Goal: Task Accomplishment & Management: Complete application form

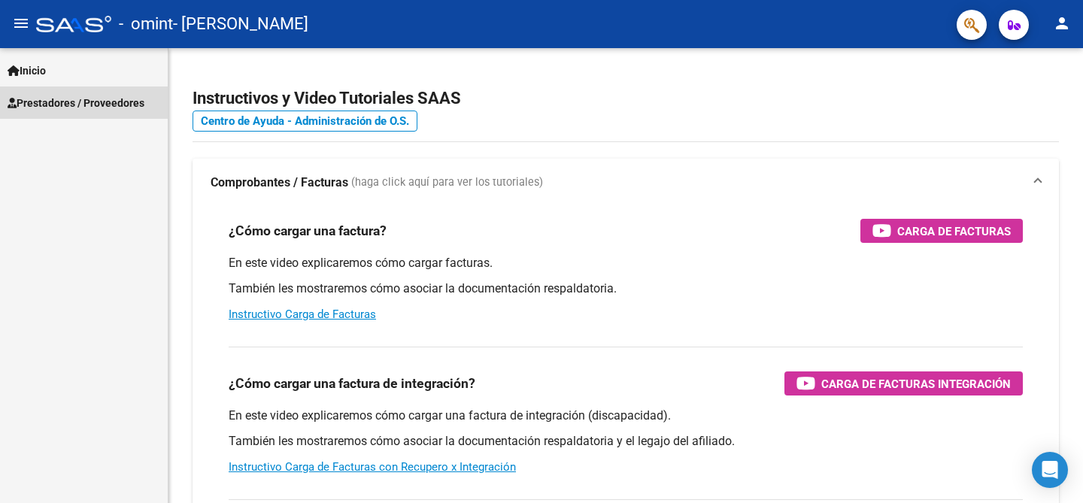
click at [117, 102] on span "Prestadores / Proveedores" at bounding box center [76, 103] width 137 height 17
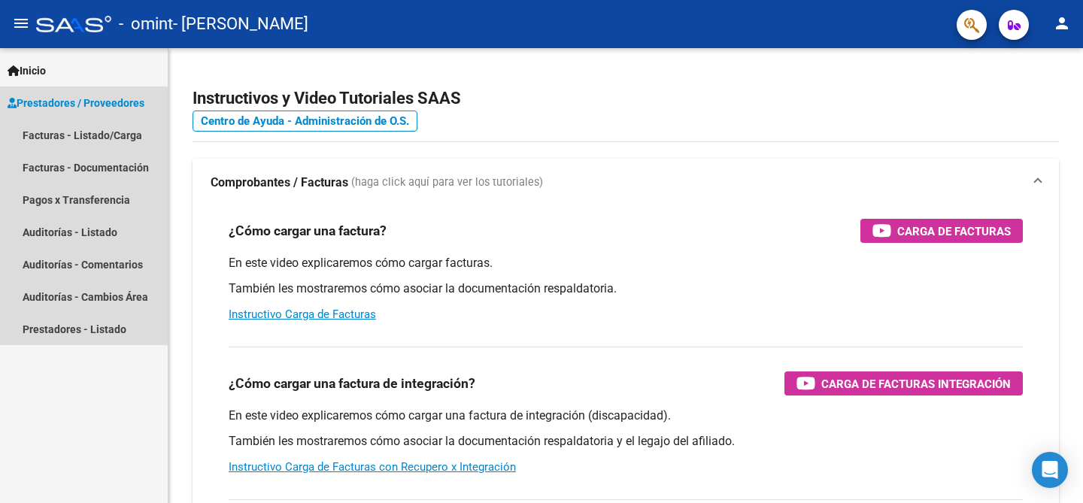
click at [118, 104] on span "Prestadores / Proveedores" at bounding box center [76, 103] width 137 height 17
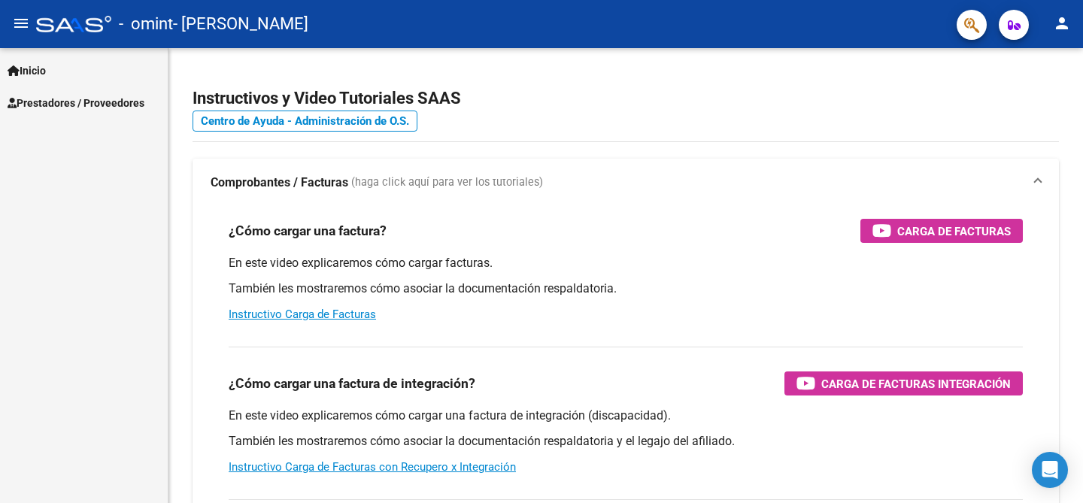
click at [118, 104] on span "Prestadores / Proveedores" at bounding box center [76, 103] width 137 height 17
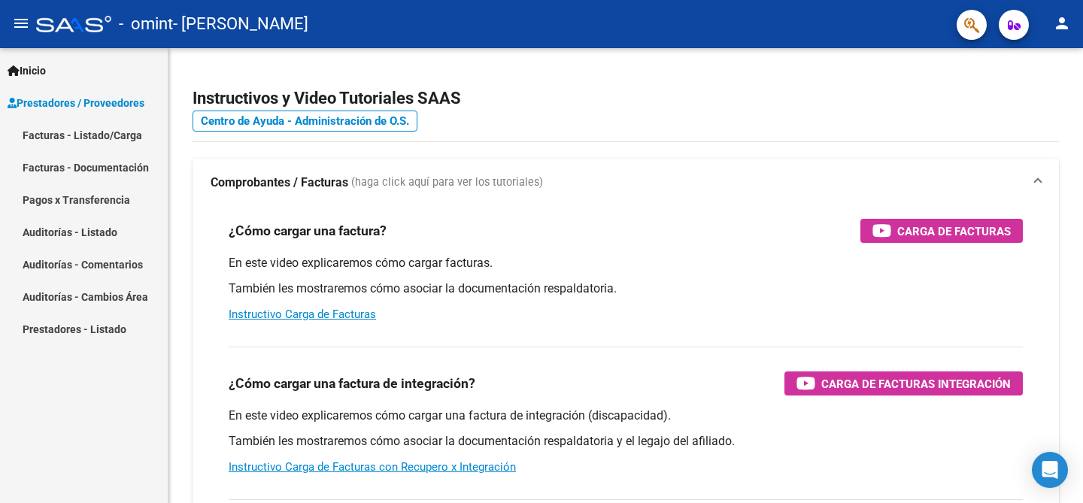
click at [111, 135] on link "Facturas - Listado/Carga" at bounding box center [84, 135] width 168 height 32
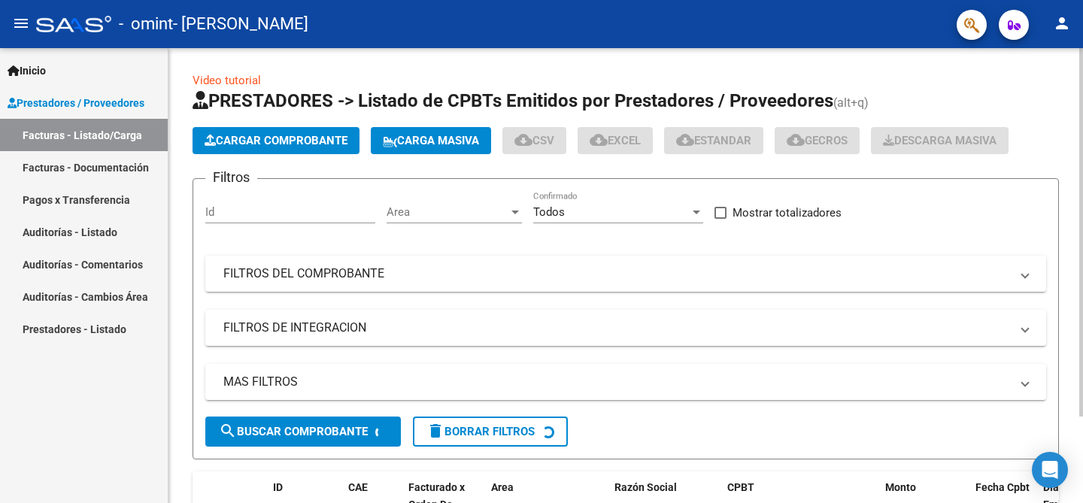
click at [229, 146] on span "Cargar Comprobante" at bounding box center [276, 141] width 143 height 14
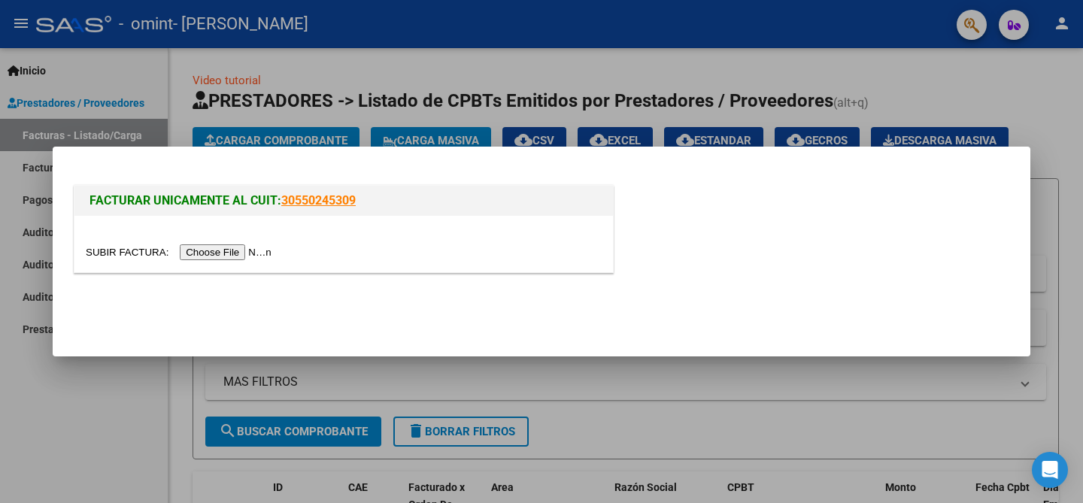
click at [235, 255] on input "file" at bounding box center [181, 252] width 190 height 16
click at [114, 428] on div at bounding box center [541, 251] width 1083 height 503
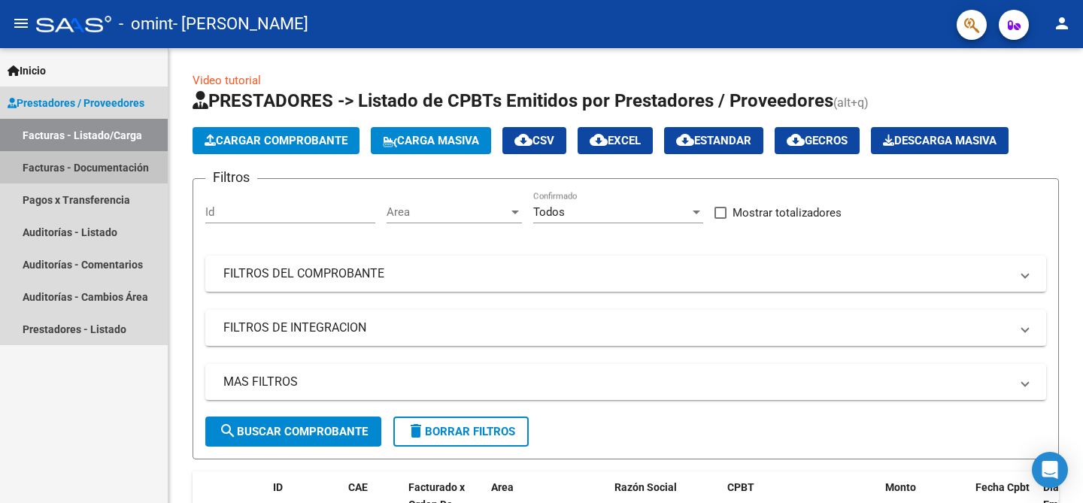
click at [144, 173] on link "Facturas - Documentación" at bounding box center [84, 167] width 168 height 32
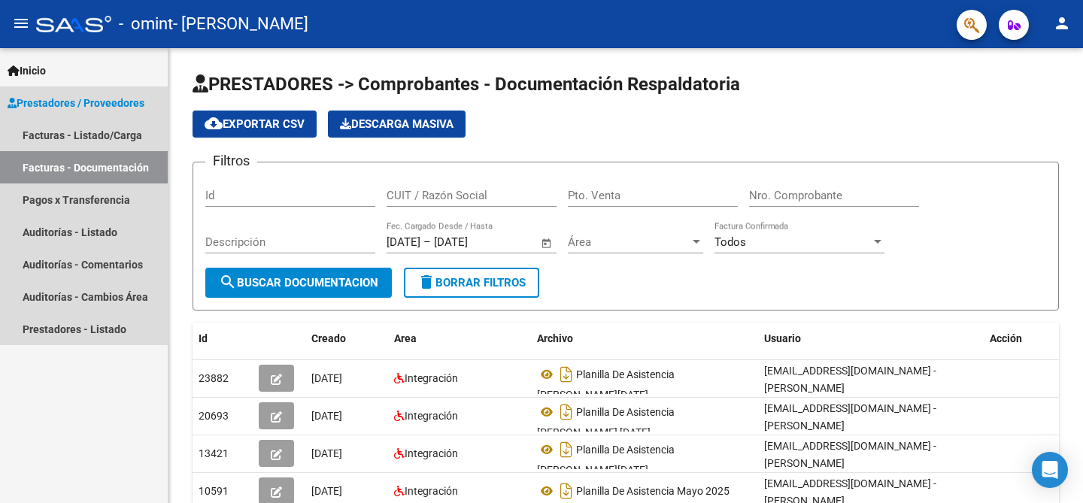
click at [106, 108] on span "Prestadores / Proveedores" at bounding box center [76, 103] width 137 height 17
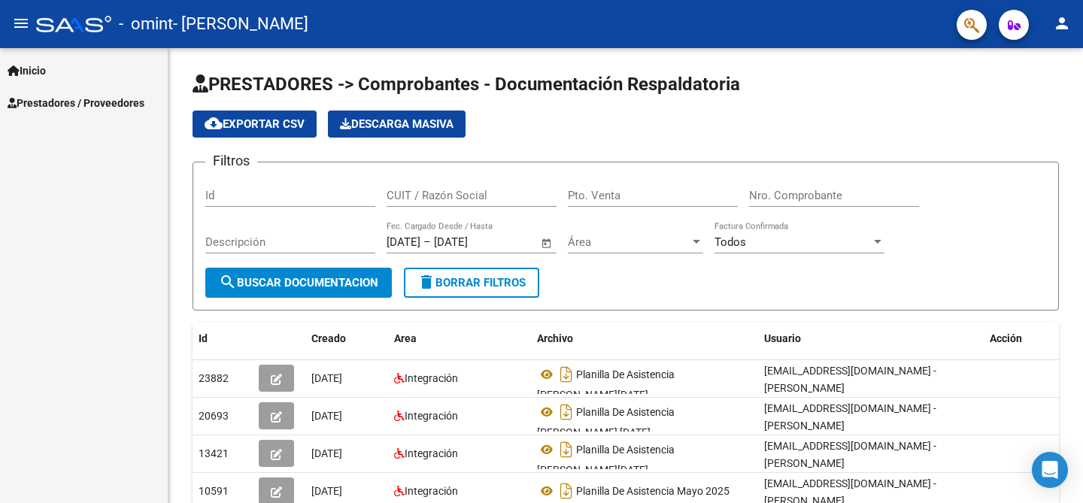
click at [106, 108] on span "Prestadores / Proveedores" at bounding box center [76, 103] width 137 height 17
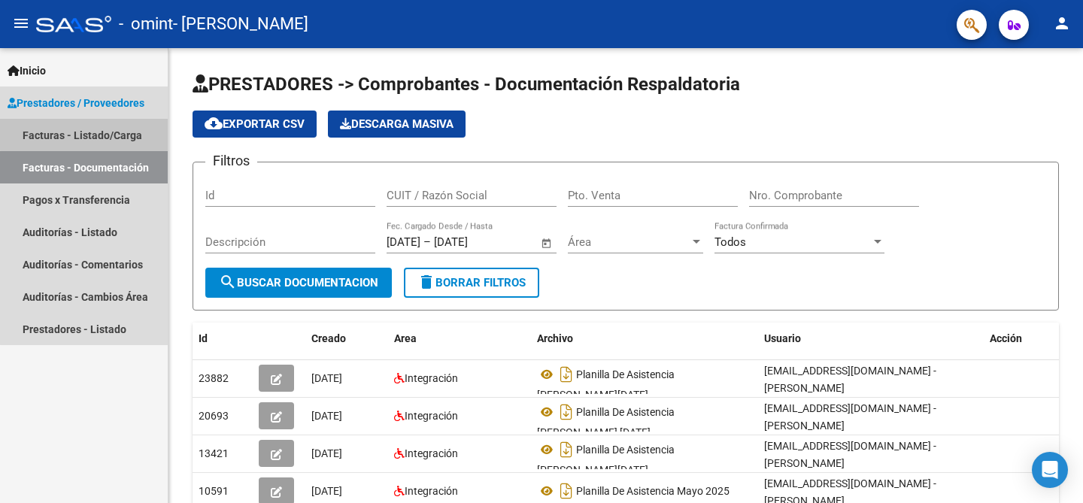
click at [99, 126] on link "Facturas - Listado/Carga" at bounding box center [84, 135] width 168 height 32
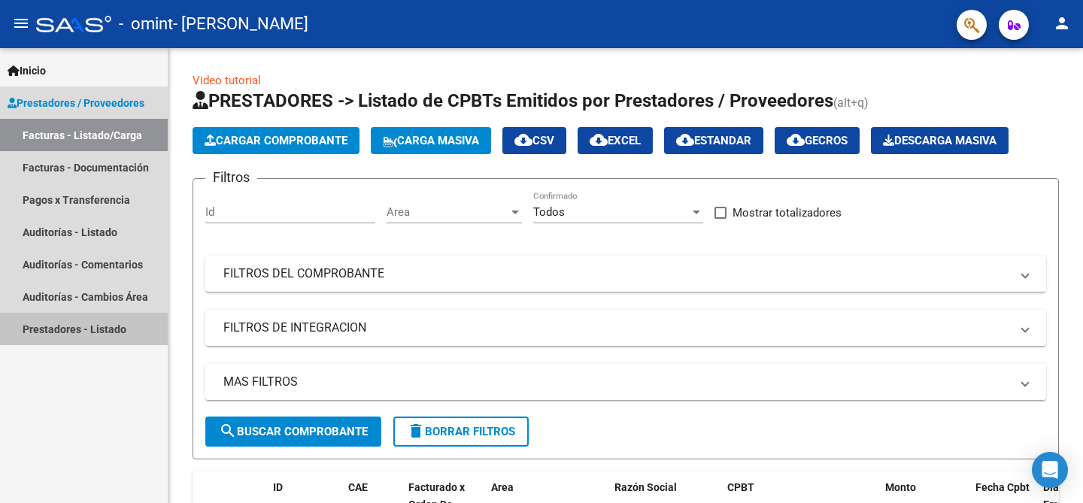
click at [78, 334] on link "Prestadores - Listado" at bounding box center [84, 329] width 168 height 32
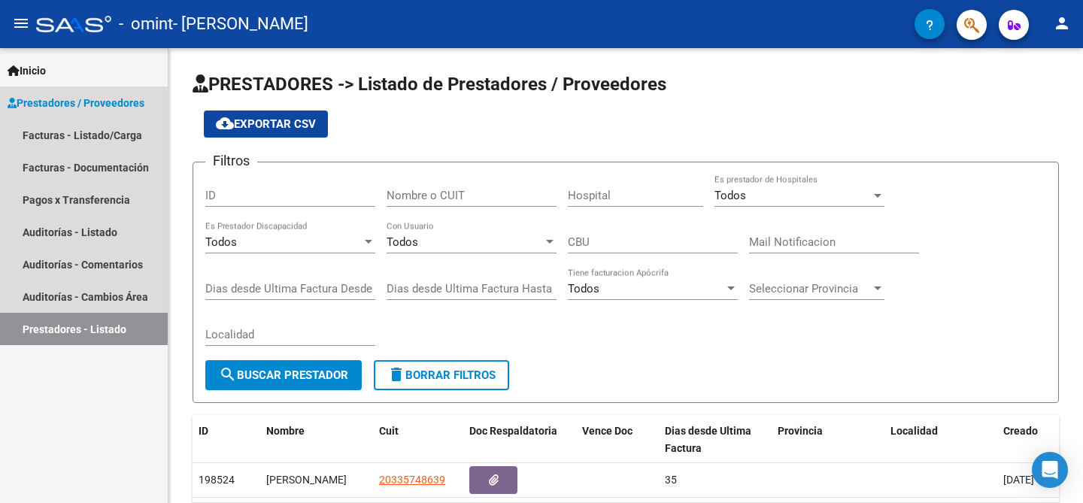
click at [108, 105] on span "Prestadores / Proveedores" at bounding box center [76, 103] width 137 height 17
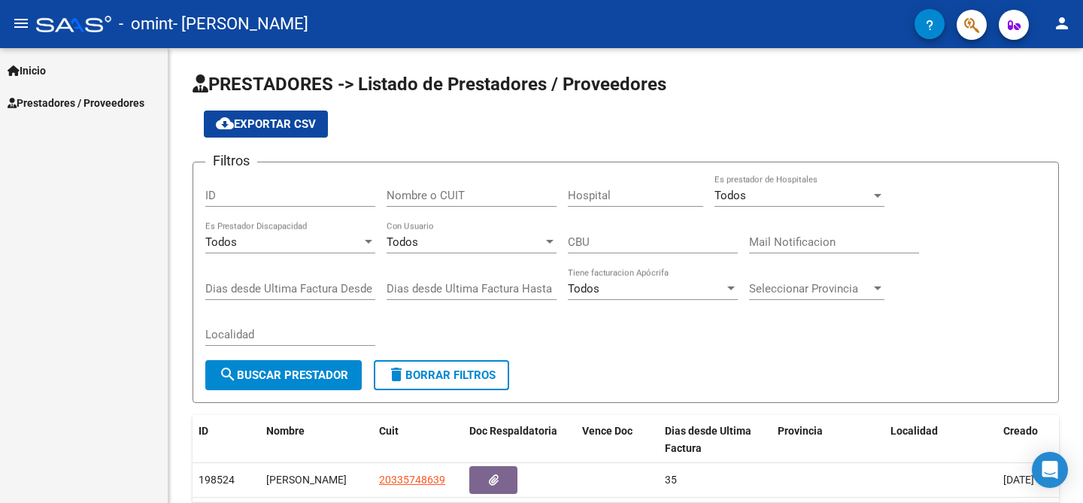
click at [111, 106] on span "Prestadores / Proveedores" at bounding box center [76, 103] width 137 height 17
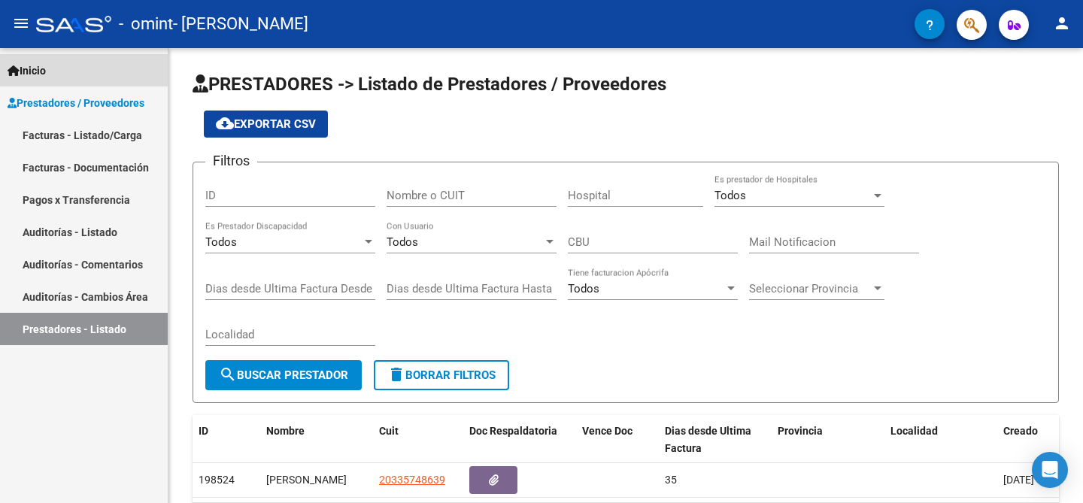
click at [46, 73] on span "Inicio" at bounding box center [27, 70] width 38 height 17
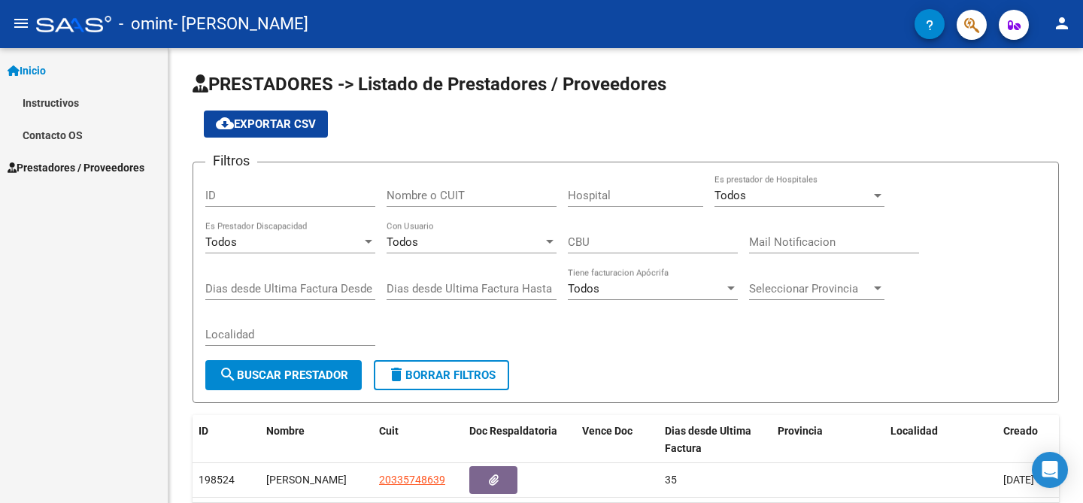
click at [97, 108] on link "Instructivos" at bounding box center [84, 103] width 168 height 32
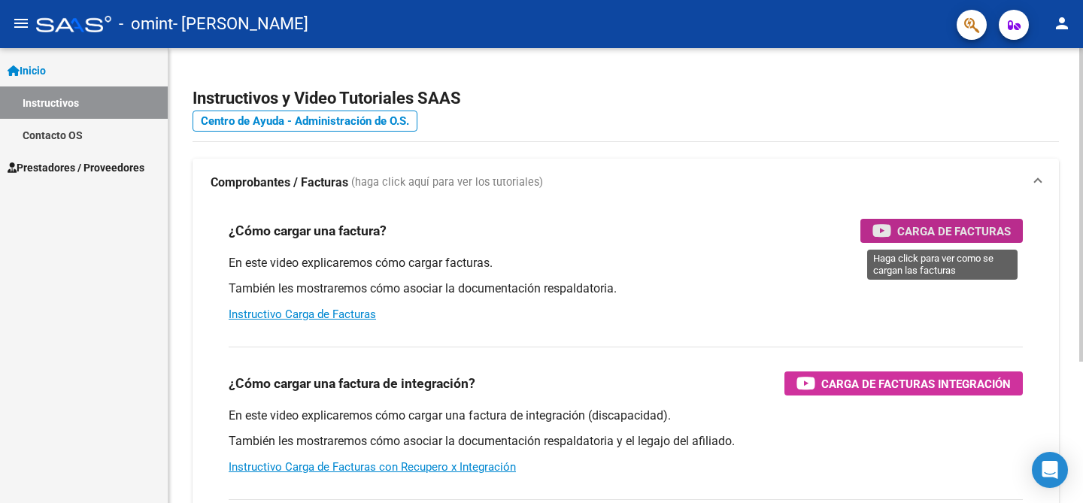
click at [940, 223] on span "Carga de Facturas" at bounding box center [954, 231] width 114 height 19
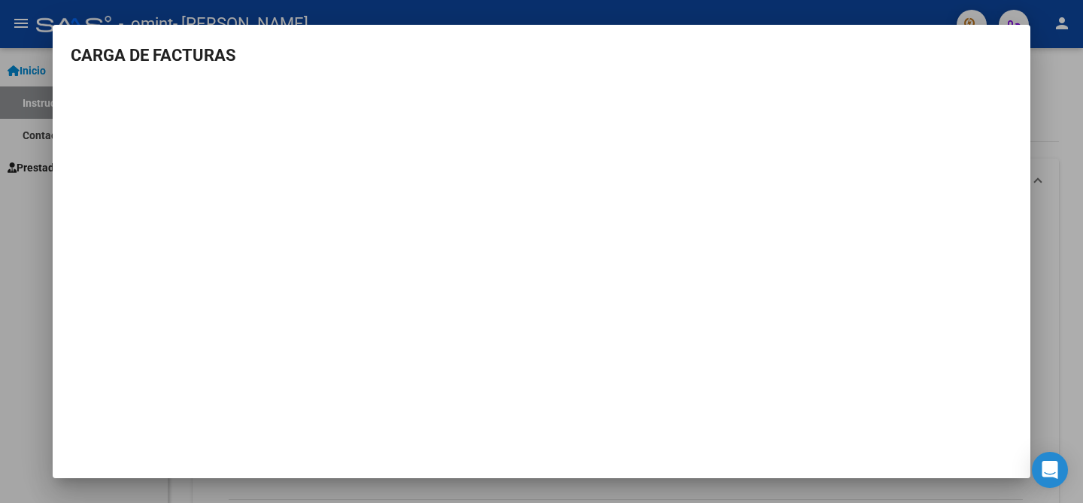
click at [5, 250] on div at bounding box center [541, 251] width 1083 height 503
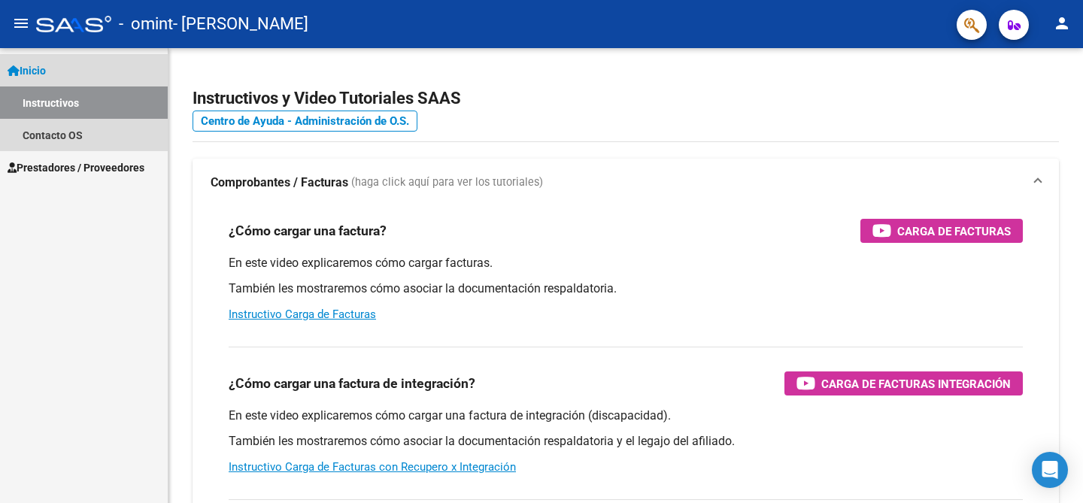
click at [46, 76] on span "Inicio" at bounding box center [27, 70] width 38 height 17
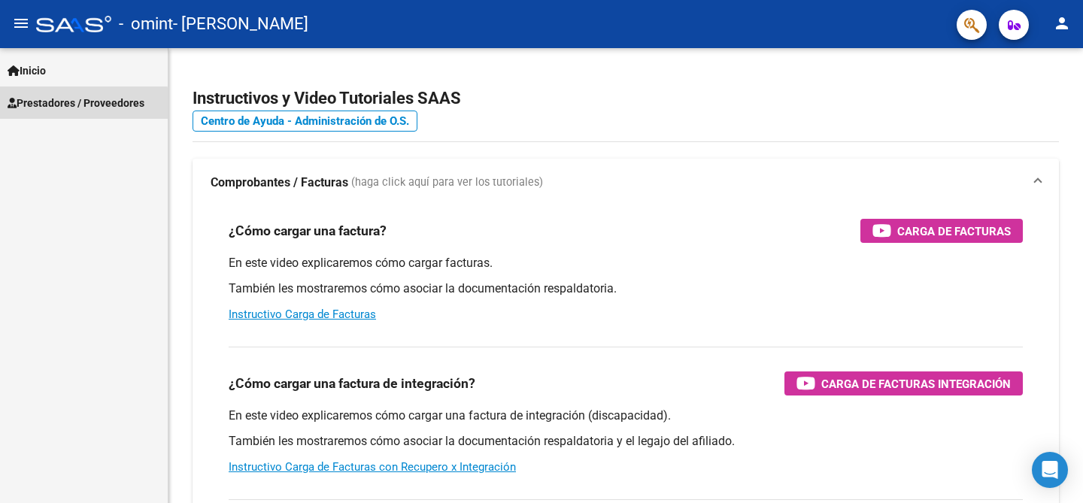
click at [78, 105] on span "Prestadores / Proveedores" at bounding box center [76, 103] width 137 height 17
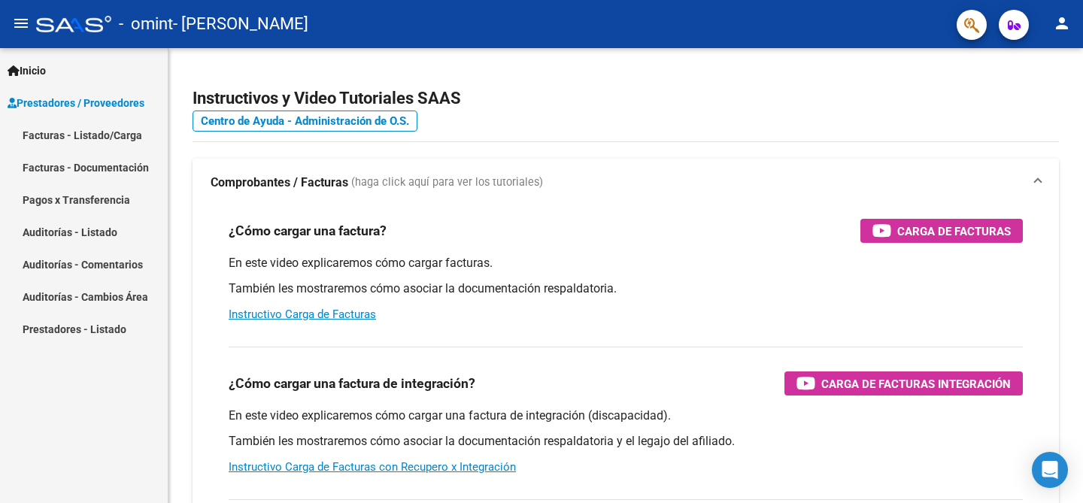
click at [105, 138] on link "Facturas - Listado/Carga" at bounding box center [84, 135] width 168 height 32
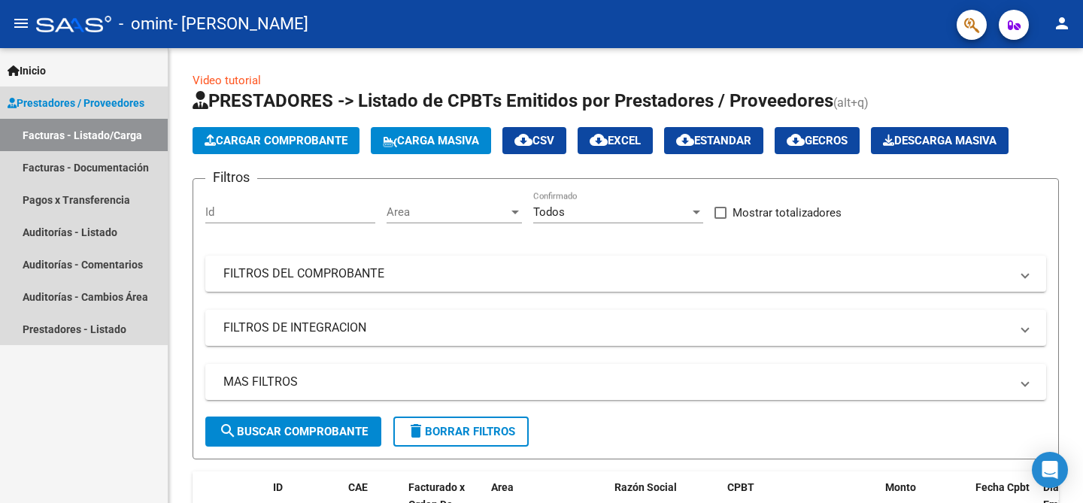
click at [86, 102] on span "Prestadores / Proveedores" at bounding box center [76, 103] width 137 height 17
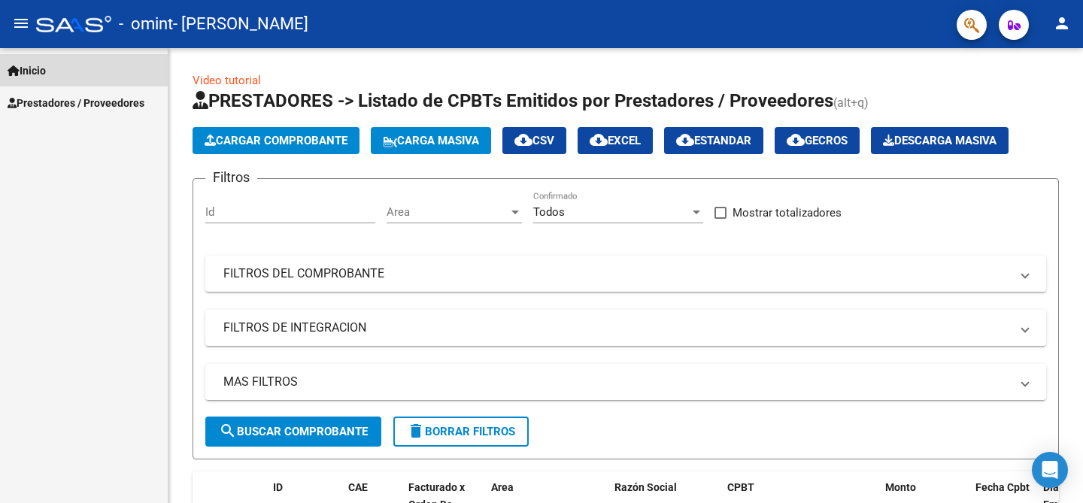
click at [46, 65] on span "Inicio" at bounding box center [27, 70] width 38 height 17
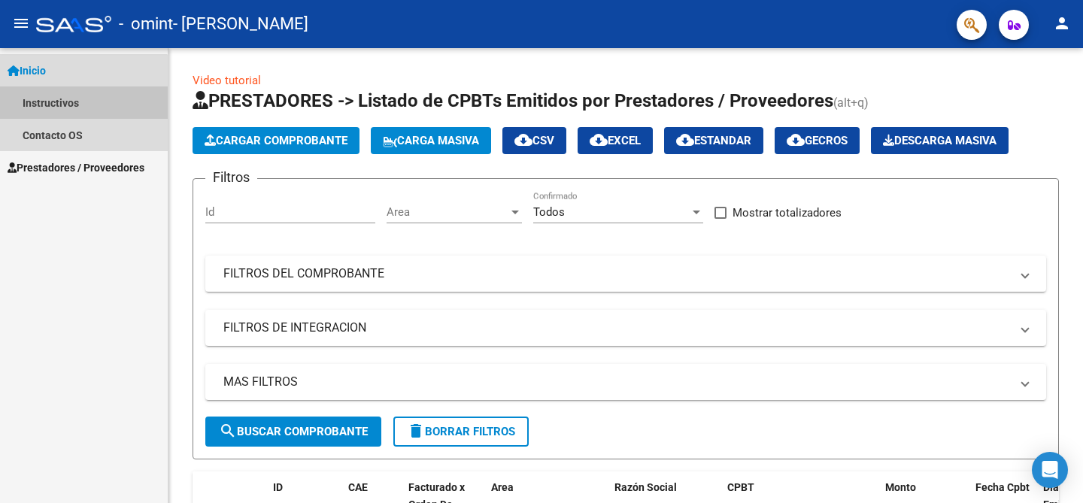
click at [74, 110] on link "Instructivos" at bounding box center [84, 103] width 168 height 32
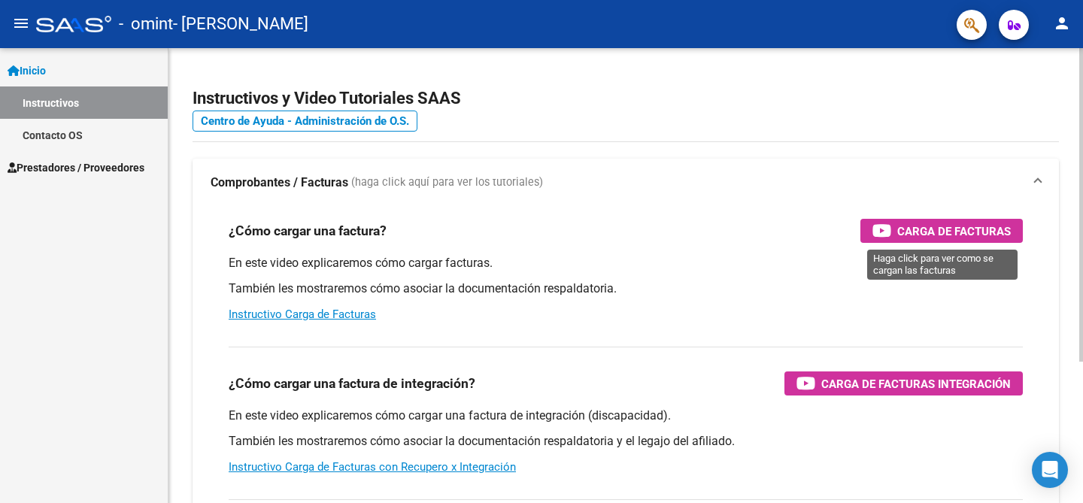
click at [957, 225] on span "Carga de Facturas" at bounding box center [954, 231] width 114 height 19
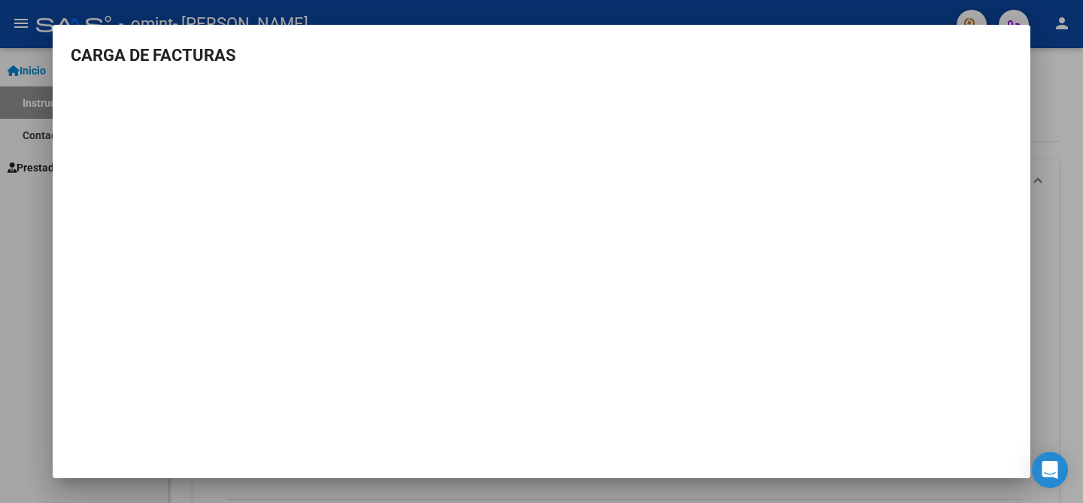
click at [59, 249] on mat-dialog-content "CARGA DE FACTURAS" at bounding box center [542, 233] width 978 height 381
click at [33, 249] on div at bounding box center [541, 251] width 1083 height 503
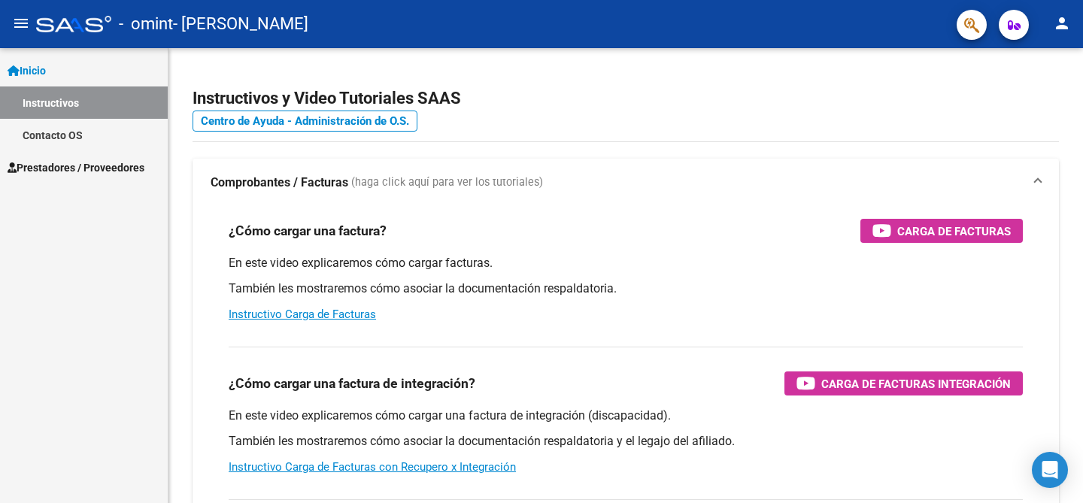
click at [57, 74] on link "Inicio" at bounding box center [84, 70] width 168 height 32
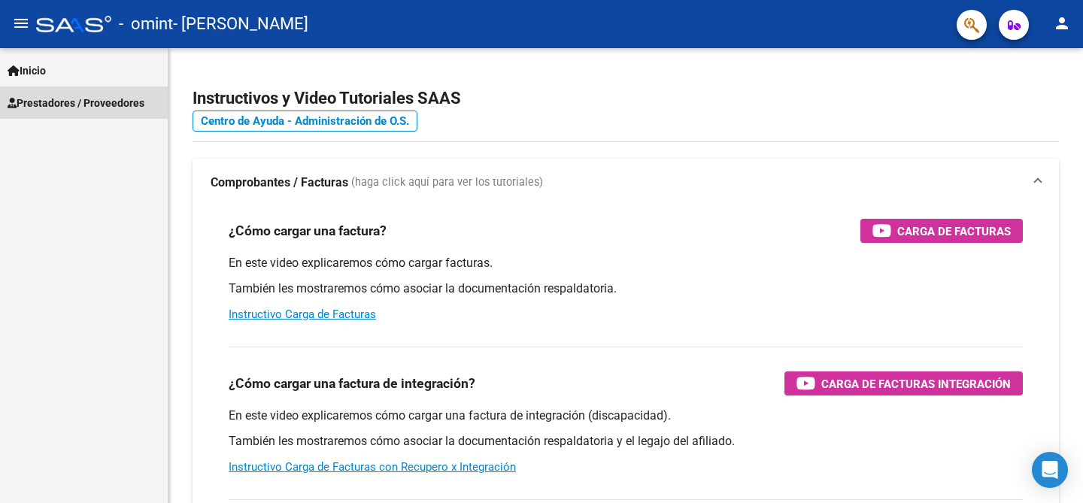
click at [75, 103] on span "Prestadores / Proveedores" at bounding box center [76, 103] width 137 height 17
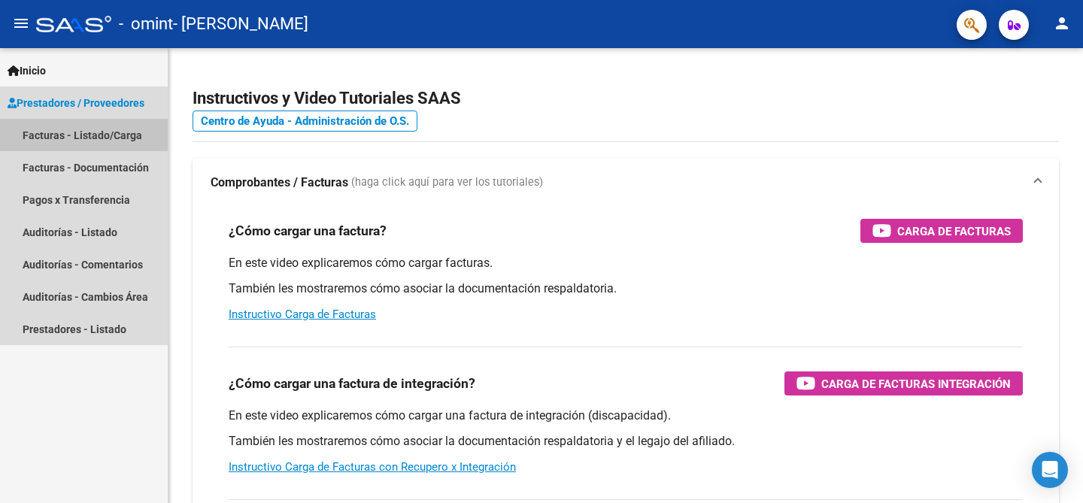
click at [99, 143] on link "Facturas - Listado/Carga" at bounding box center [84, 135] width 168 height 32
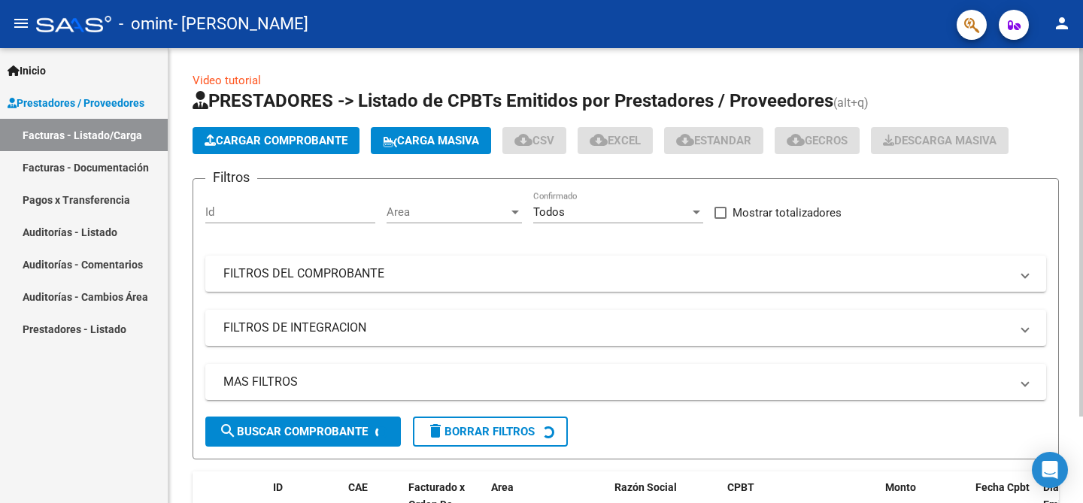
click at [253, 144] on span "Cargar Comprobante" at bounding box center [276, 141] width 143 height 14
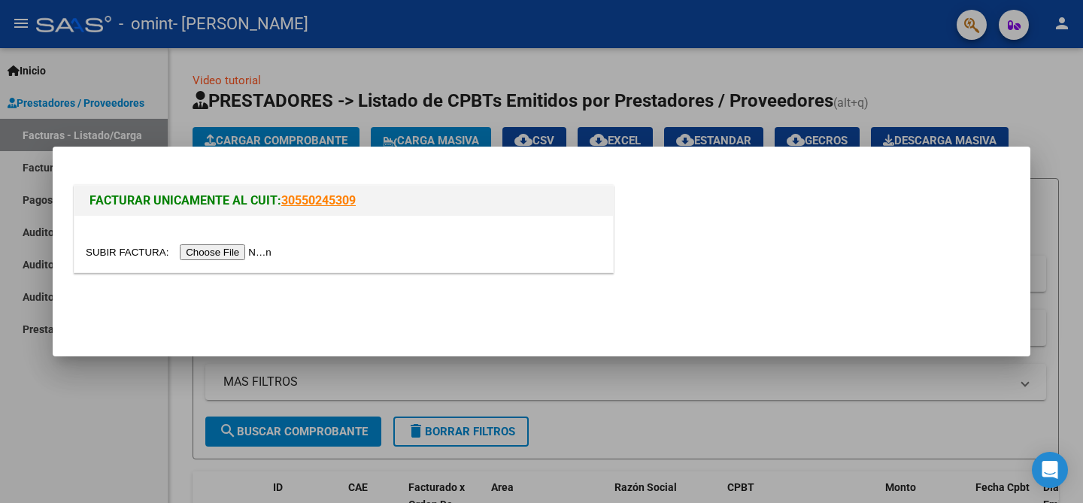
click at [244, 246] on input "file" at bounding box center [181, 252] width 190 height 16
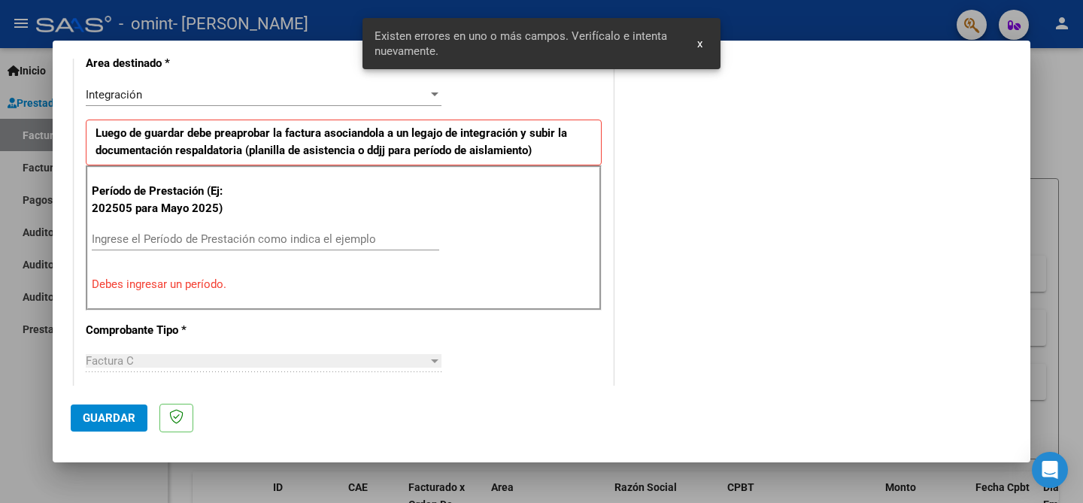
scroll to position [359, 0]
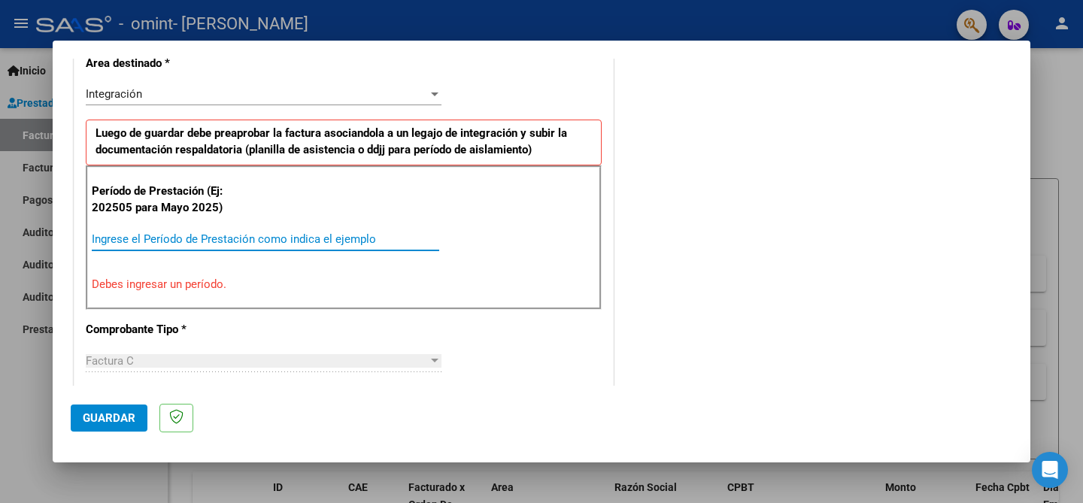
click at [189, 237] on input "Ingrese el Período de Prestación como indica el ejemplo" at bounding box center [266, 239] width 348 height 14
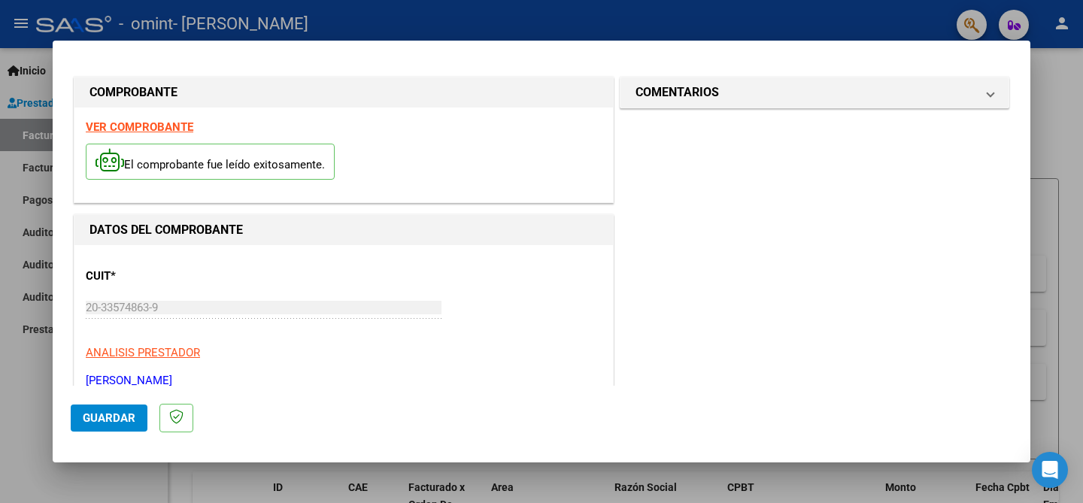
scroll to position [0, 0]
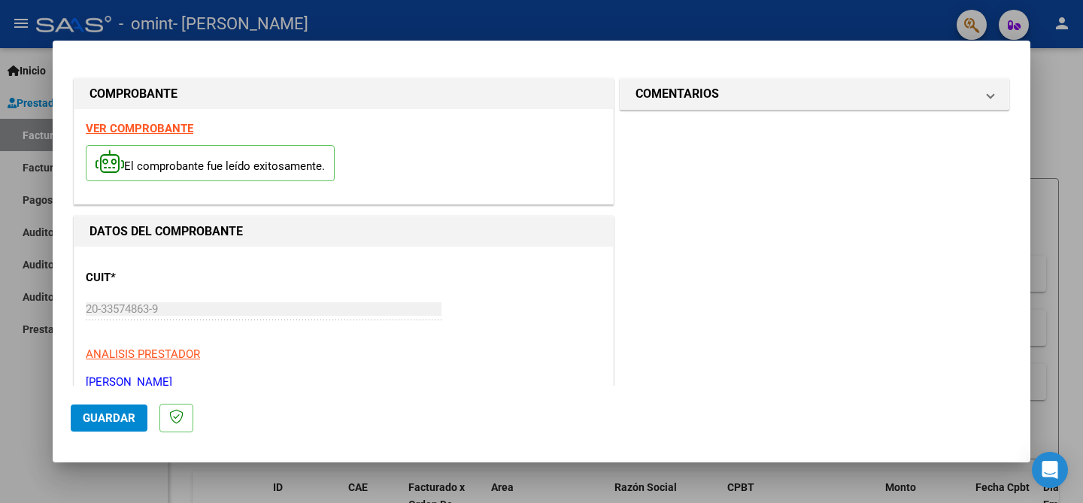
type input "202509"
click at [130, 414] on span "Guardar" at bounding box center [109, 418] width 53 height 14
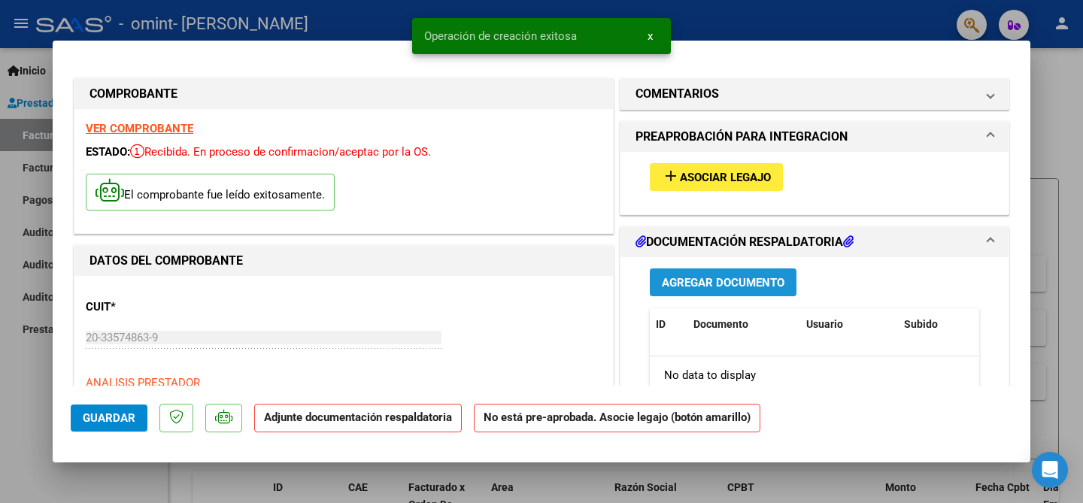
click at [740, 283] on span "Agregar Documento" at bounding box center [723, 283] width 123 height 14
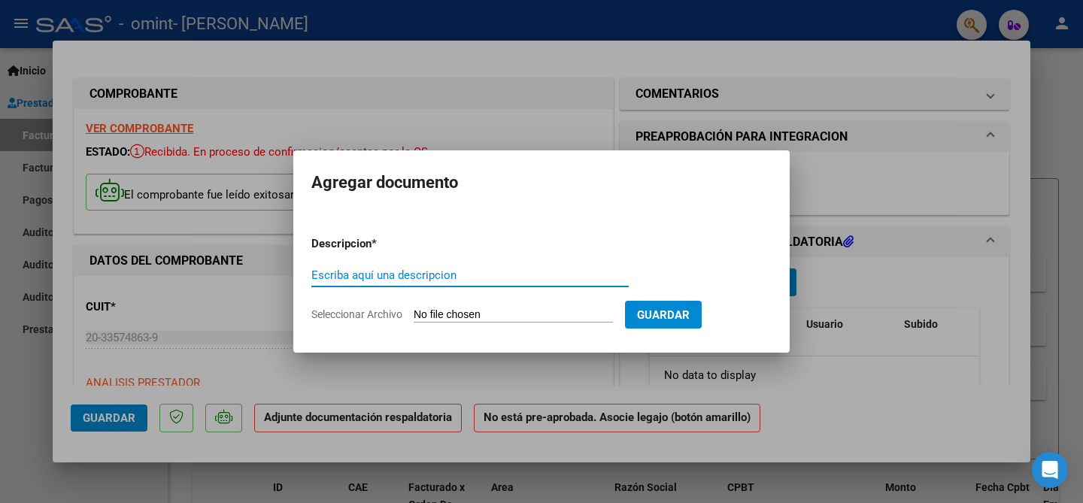
click at [476, 287] on div "Escriba aquí una descripcion" at bounding box center [469, 282] width 317 height 37
click at [474, 278] on input "Escriba aquí una descripcion" at bounding box center [469, 276] width 317 height 14
type input "planill"
click at [408, 125] on div at bounding box center [541, 251] width 1083 height 503
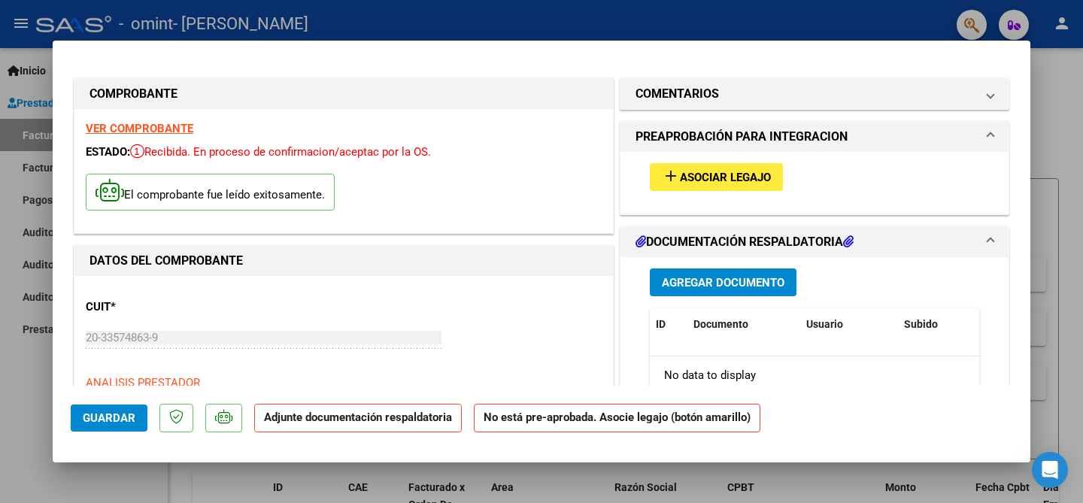
click at [347, 416] on strong "Adjunte documentación respaldatoria" at bounding box center [358, 418] width 188 height 14
click at [366, 423] on strong "Adjunte documentación respaldatoria" at bounding box center [358, 418] width 188 height 14
click at [711, 284] on span "Agregar Documento" at bounding box center [723, 283] width 123 height 14
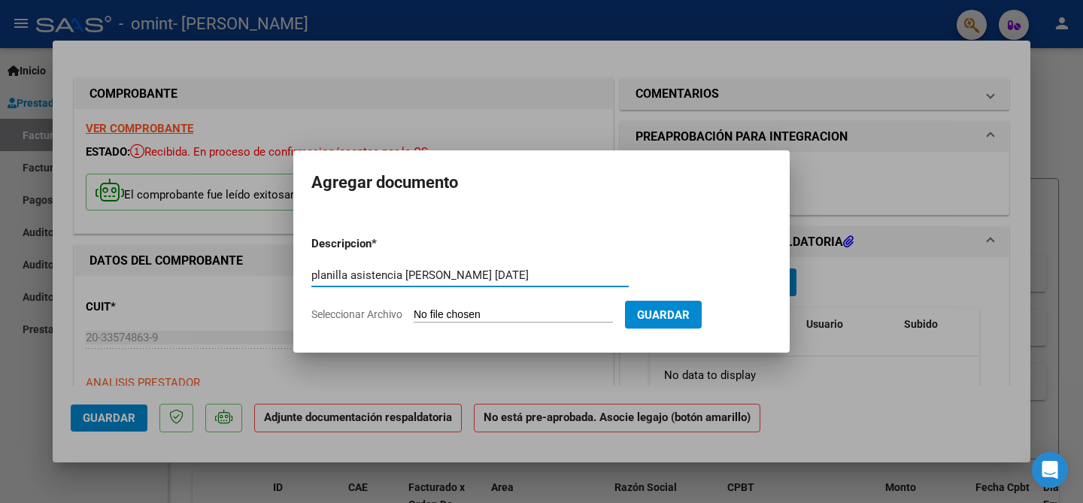
type input "planilla asistencia [PERSON_NAME] [DATE]"
click at [551, 314] on input "Seleccionar Archivo" at bounding box center [513, 315] width 199 height 14
type input "C:\fakepath\Planilla asistencia [PERSON_NAME] Septi.pdf"
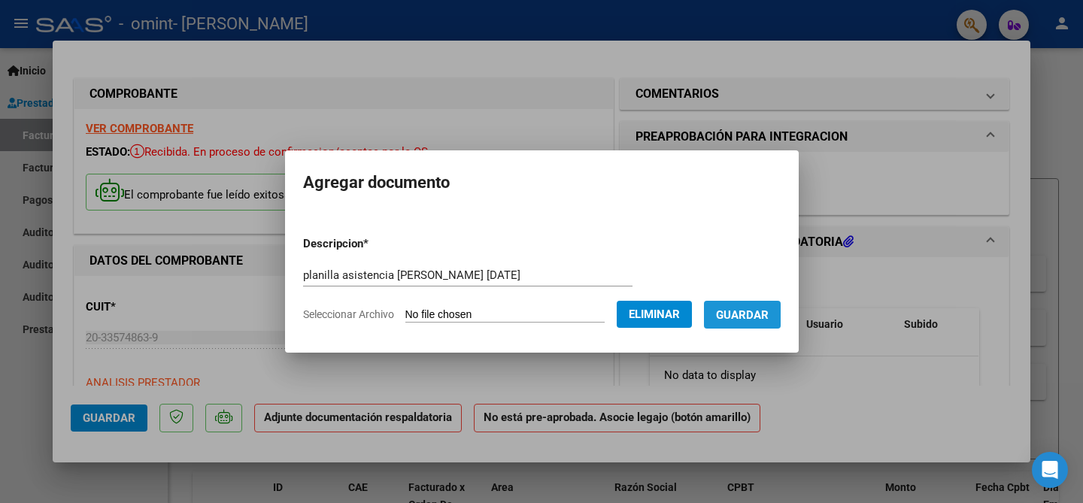
click at [749, 321] on button "Guardar" at bounding box center [742, 315] width 77 height 28
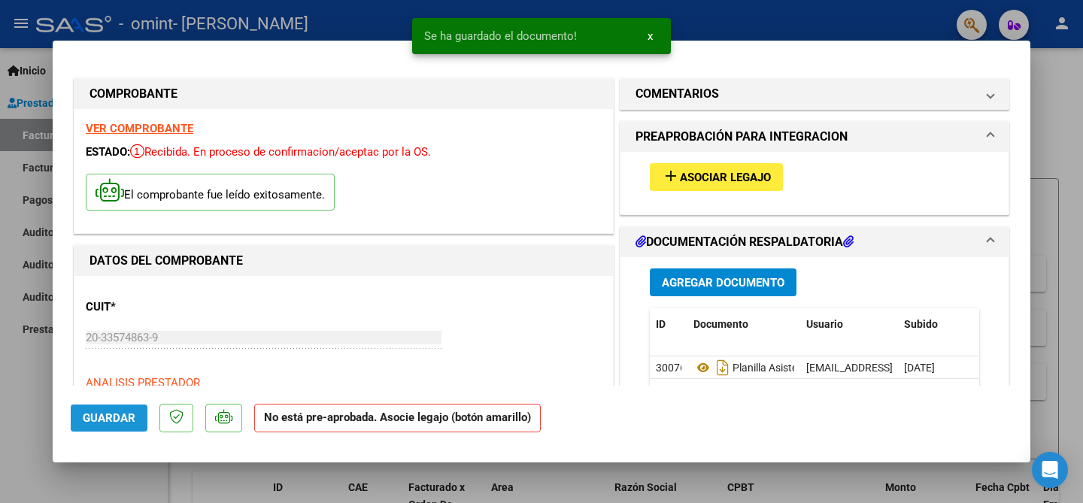
click at [123, 417] on span "Guardar" at bounding box center [109, 418] width 53 height 14
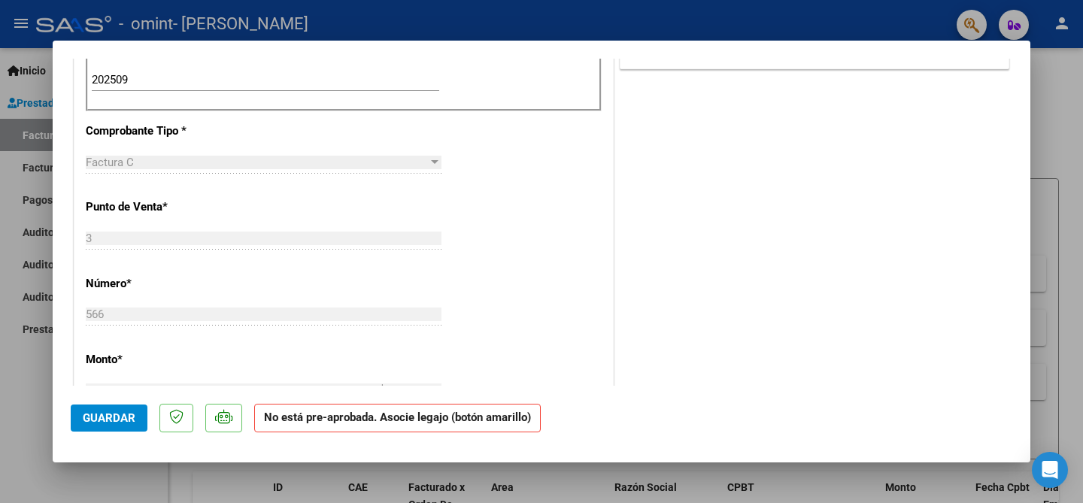
scroll to position [495, 0]
